Goal: Task Accomplishment & Management: Complete application form

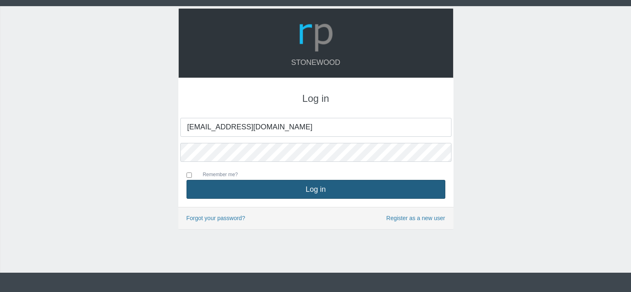
type input "[EMAIL_ADDRESS][DOMAIN_NAME]"
click at [321, 186] on button "Log in" at bounding box center [315, 189] width 259 height 19
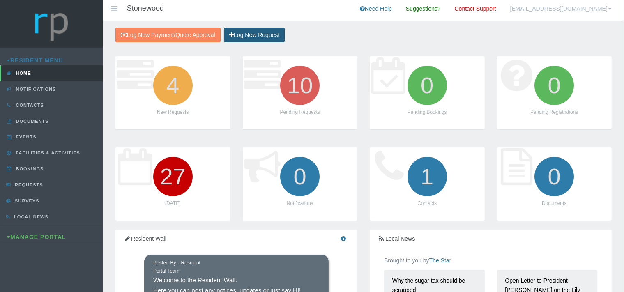
click at [257, 31] on link "Log New Request" at bounding box center [254, 35] width 61 height 15
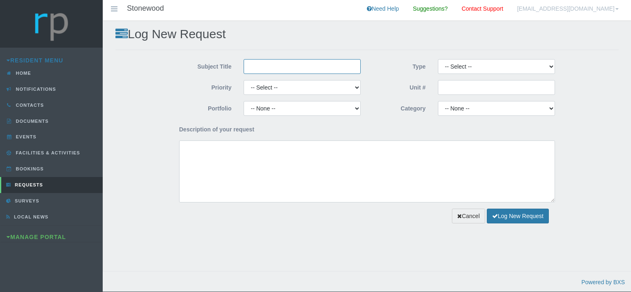
click at [254, 63] on input "Subject Title" at bounding box center [301, 66] width 117 height 15
click at [438, 59] on select "-- Select -- Complaint Compliment Enquiry Request for maintenance Other (not li…" at bounding box center [496, 66] width 117 height 15
select select "QUOTE"
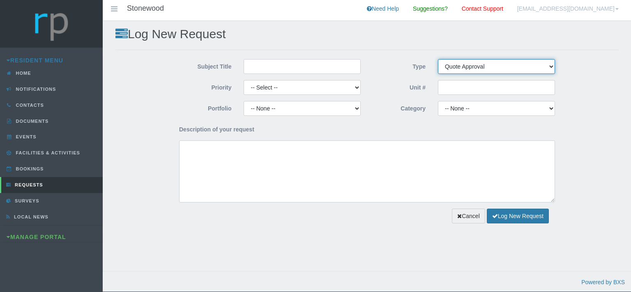
click option "Quote Approval" at bounding box center [0, 0] width 0 height 0
